Goal: Task Accomplishment & Management: Manage account settings

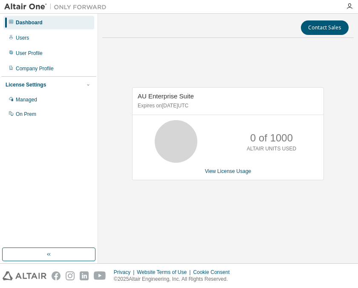
drag, startPoint x: 171, startPoint y: 107, endPoint x: 191, endPoint y: 106, distance: 20.1
click at [191, 106] on p "Expires on August 25, 2025 UTC" at bounding box center [227, 105] width 178 height 7
click at [234, 138] on div "0 of 1000 ALTAIR UNITS USED" at bounding box center [227, 141] width 191 height 43
